Goal: Task Accomplishment & Management: Use online tool/utility

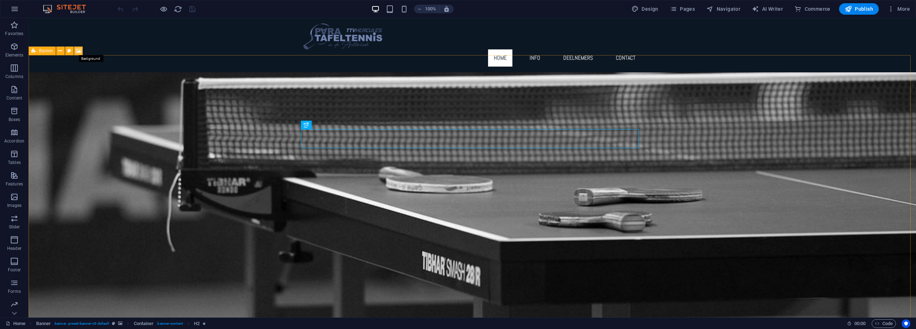
click at [77, 49] on icon at bounding box center [78, 51] width 5 height 8
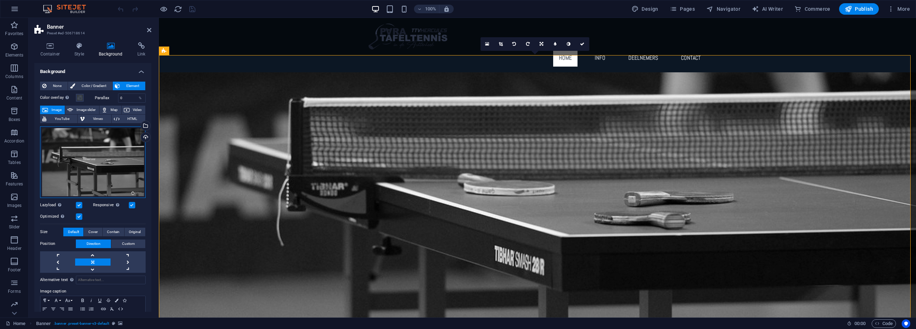
click at [77, 150] on div "Drag files here, click to choose files or select files from Files or our free s…" at bounding box center [93, 162] width 106 height 72
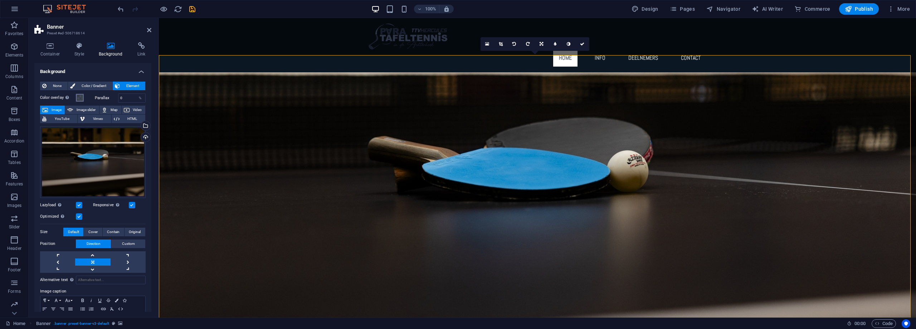
click at [80, 97] on span at bounding box center [80, 98] width 6 height 6
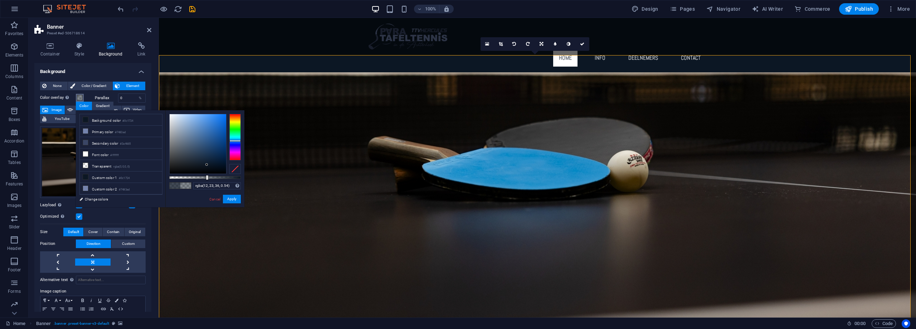
type input "rgba(12, 23, 36, 0.545)"
drag, startPoint x: 226, startPoint y: 176, endPoint x: 208, endPoint y: 180, distance: 17.6
click at [208, 180] on div "rgba(12, 23, 36, 0.545) Supported formats #0852ed rgb(8, 82, 237) rgba(8, 82, 2…" at bounding box center [204, 210] width 79 height 201
click at [232, 199] on button "Apply" at bounding box center [232, 199] width 18 height 9
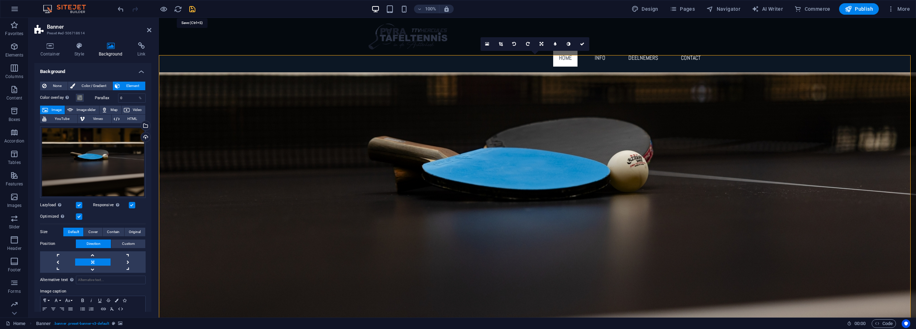
click at [193, 8] on icon "save" at bounding box center [192, 9] width 8 height 8
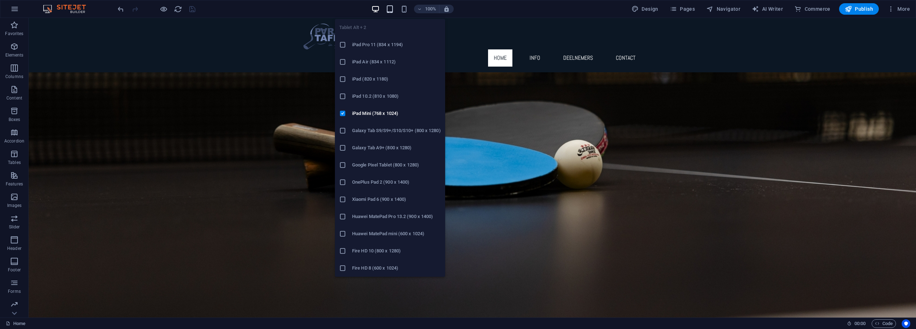
click at [390, 11] on icon "button" at bounding box center [390, 9] width 8 height 8
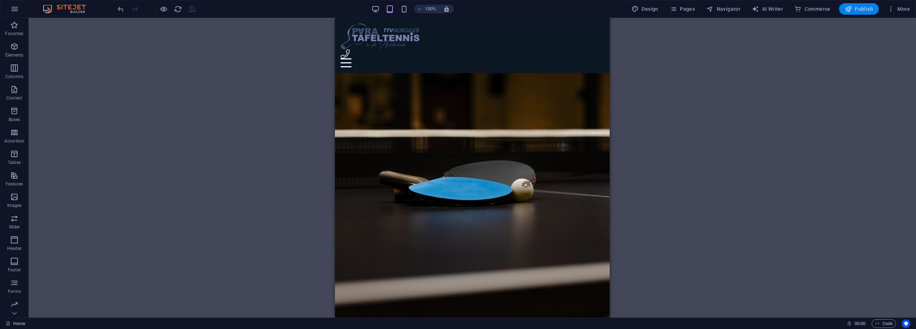
click at [855, 6] on span "Publish" at bounding box center [859, 8] width 28 height 7
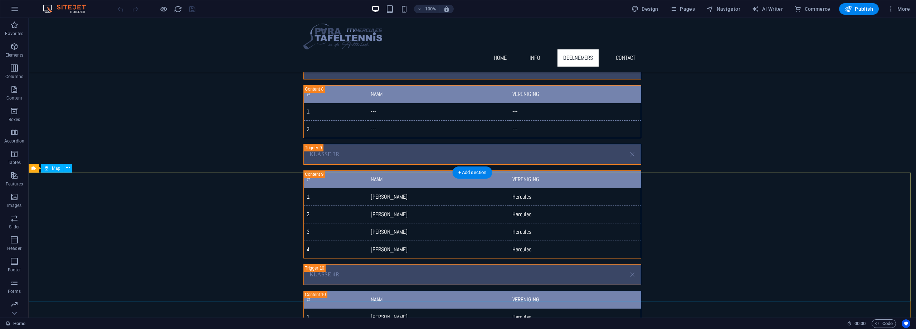
scroll to position [2506, 0]
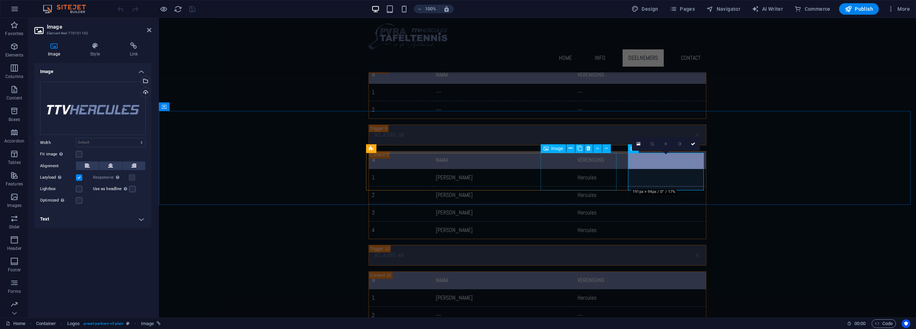
scroll to position [2408, 0]
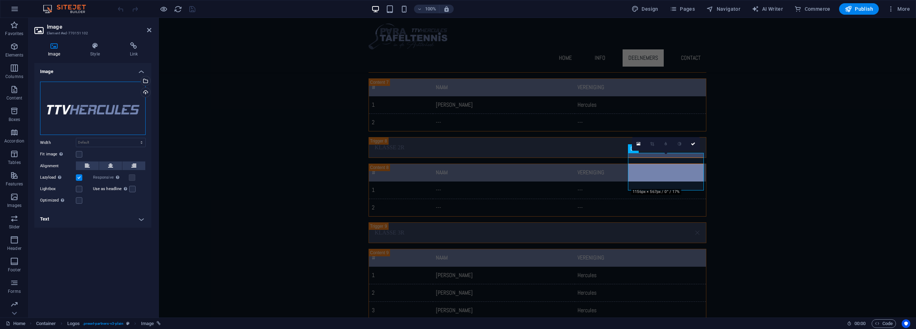
click at [84, 110] on div "Drag files here, click to choose files or select files from Files or our free s…" at bounding box center [93, 109] width 106 height 54
click at [132, 44] on icon at bounding box center [133, 45] width 35 height 7
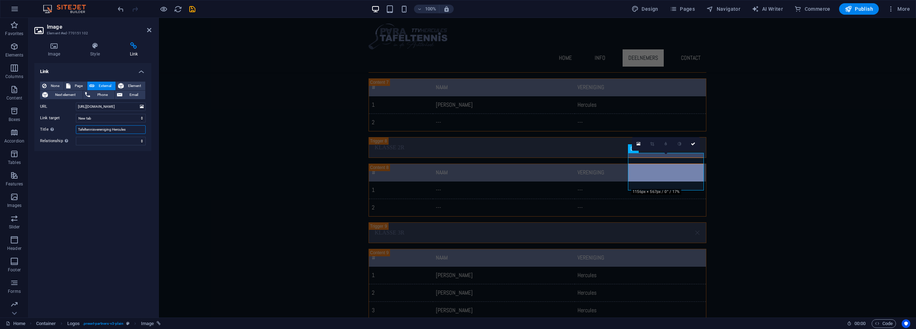
drag, startPoint x: 132, startPoint y: 130, endPoint x: 71, endPoint y: 124, distance: 61.1
click at [72, 124] on div "None Page External Element Next element Phone Email Page Home Subpage Legal Not…" at bounding box center [93, 114] width 106 height 64
type input "Michael Basten Fotografie"
drag, startPoint x: 118, startPoint y: 107, endPoint x: 71, endPoint y: 107, distance: 47.6
click at [71, 107] on div "URL https://ttvhercules.nl/" at bounding box center [93, 106] width 106 height 9
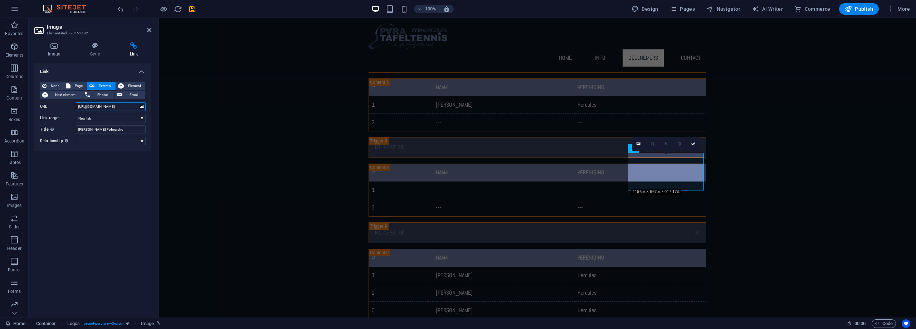
paste input "www.michaelbastenfotografie"
type input "https://www.michaelbastenfotografie.nl/"
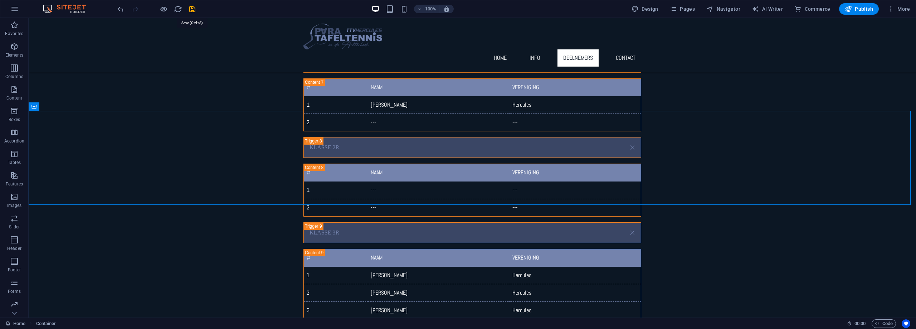
click at [193, 10] on icon "save" at bounding box center [192, 9] width 8 height 8
click at [860, 9] on span "Publish" at bounding box center [859, 8] width 28 height 7
